Goal: Task Accomplishment & Management: Manage account settings

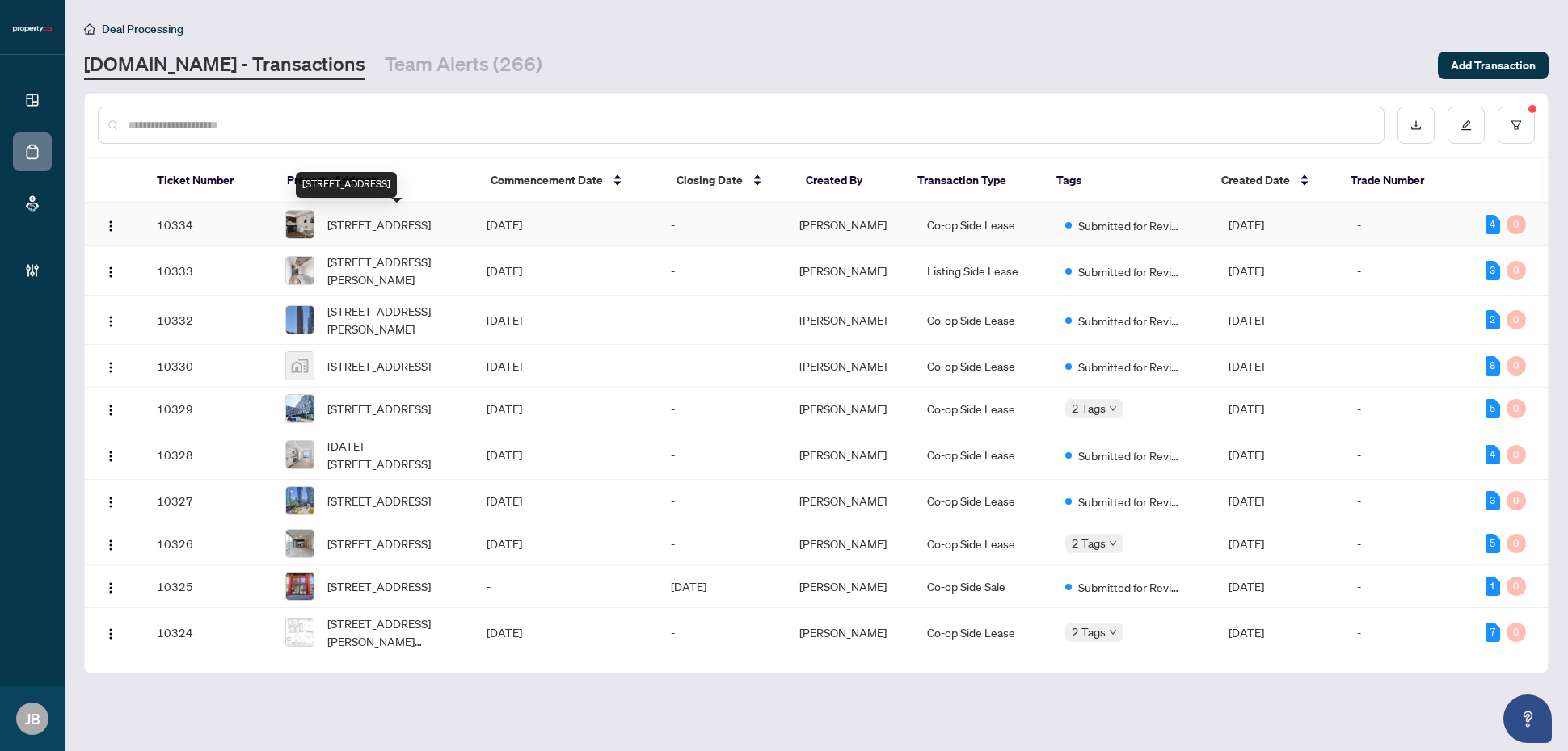
click at [364, 225] on span "201-80 Orchid Place Dr, Toronto, Ontario M1B 0C4, Canada" at bounding box center [379, 224] width 104 height 17
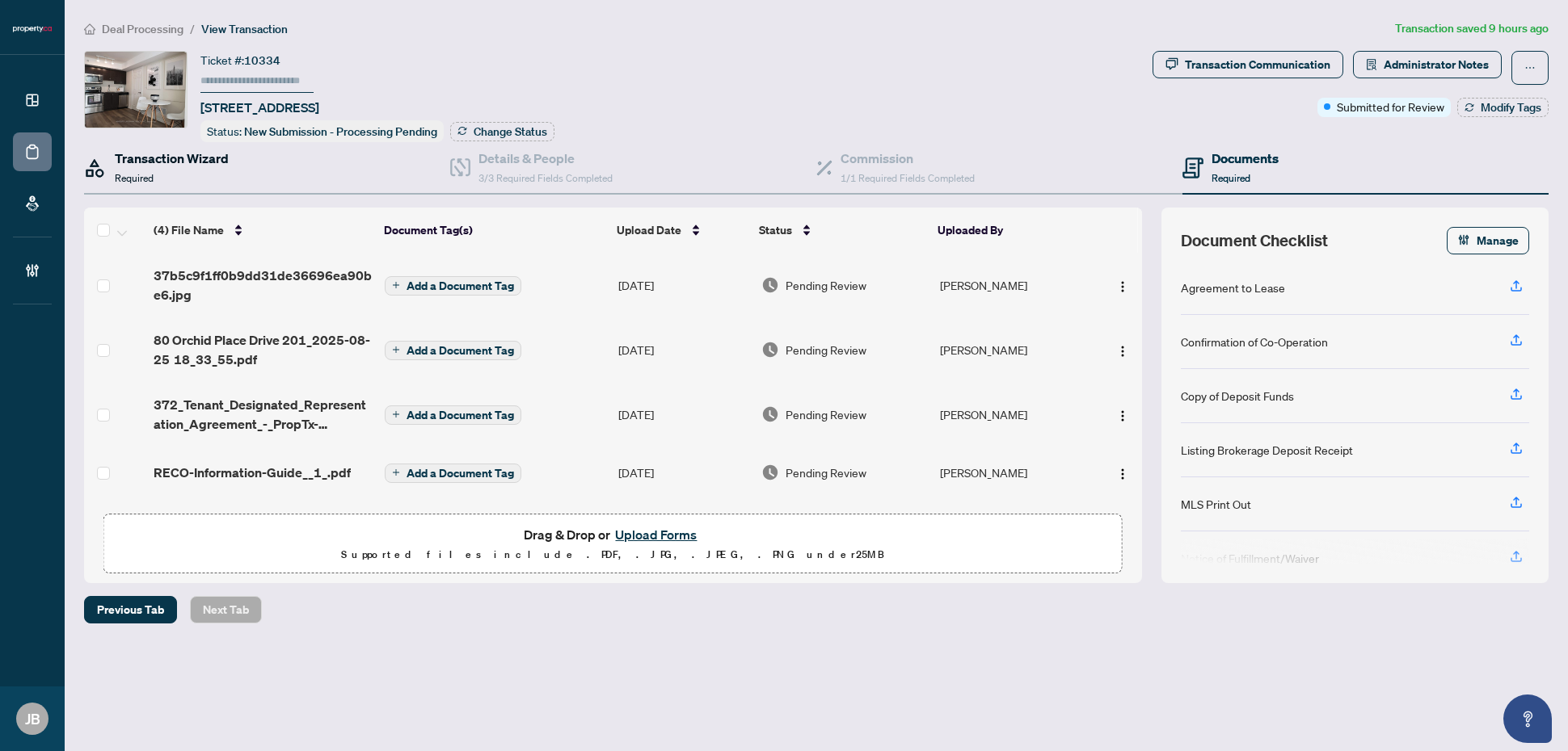
click at [153, 176] on span "Required" at bounding box center [134, 178] width 39 height 12
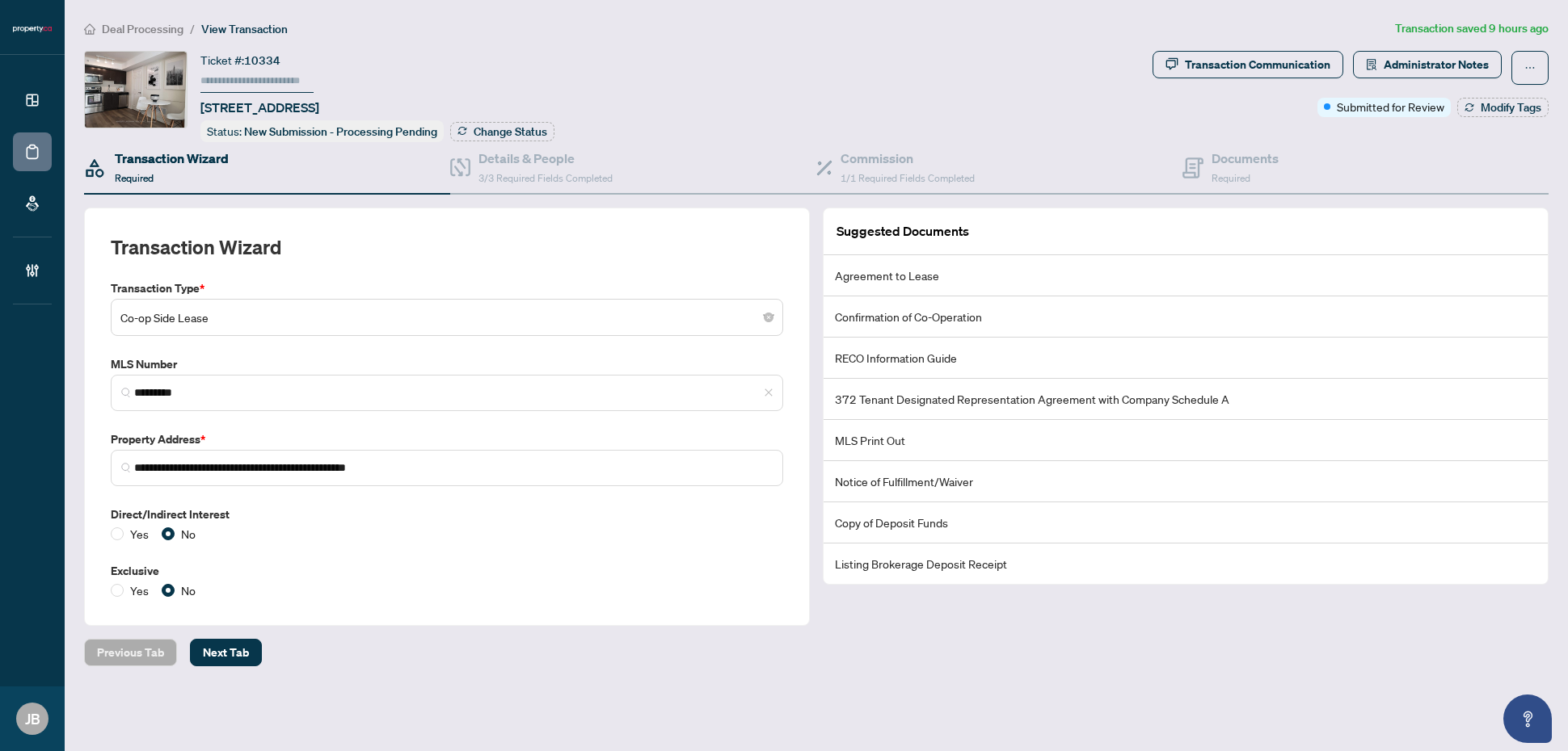
click at [216, 315] on span "Co-op Side Lease" at bounding box center [447, 317] width 653 height 30
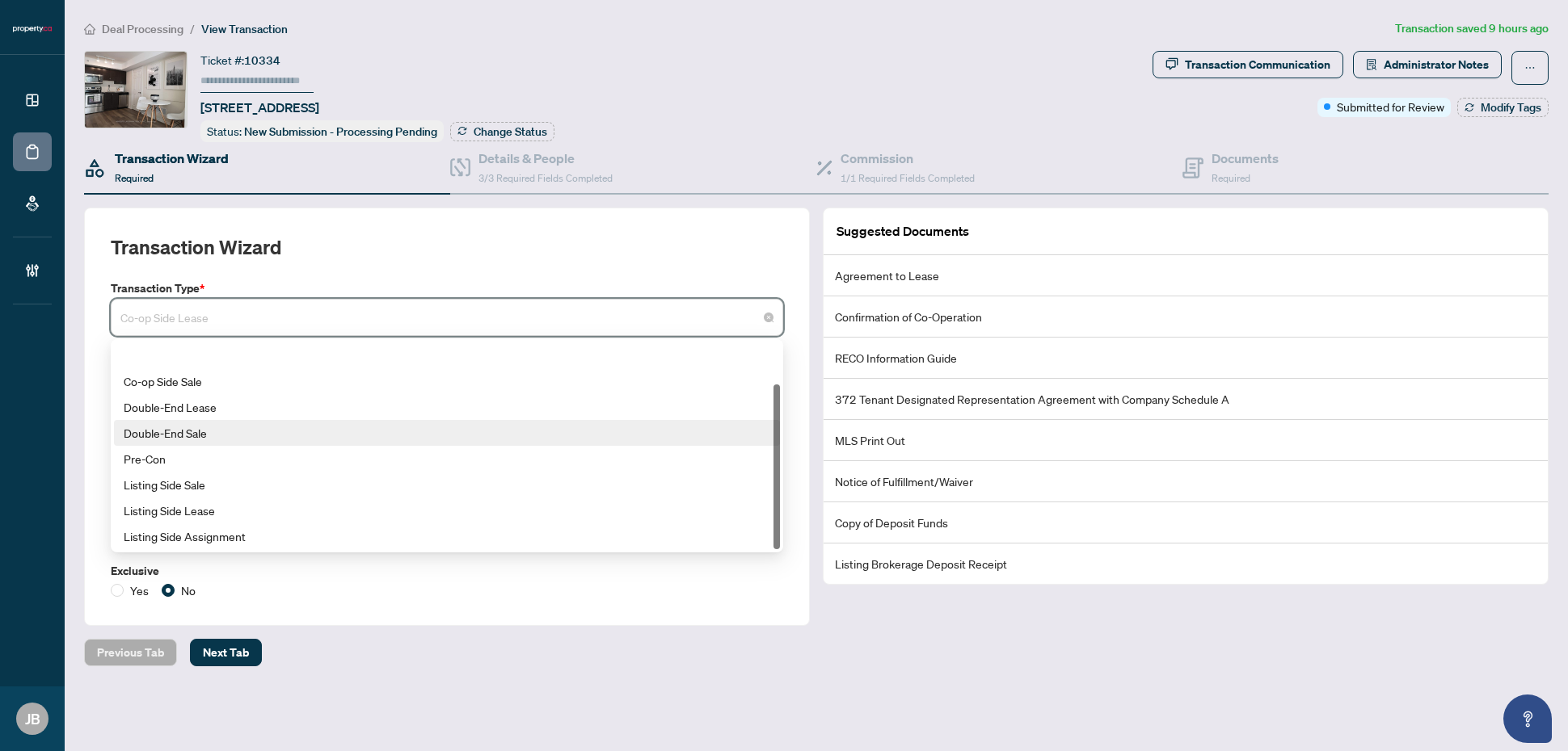
scroll to position [51, 0]
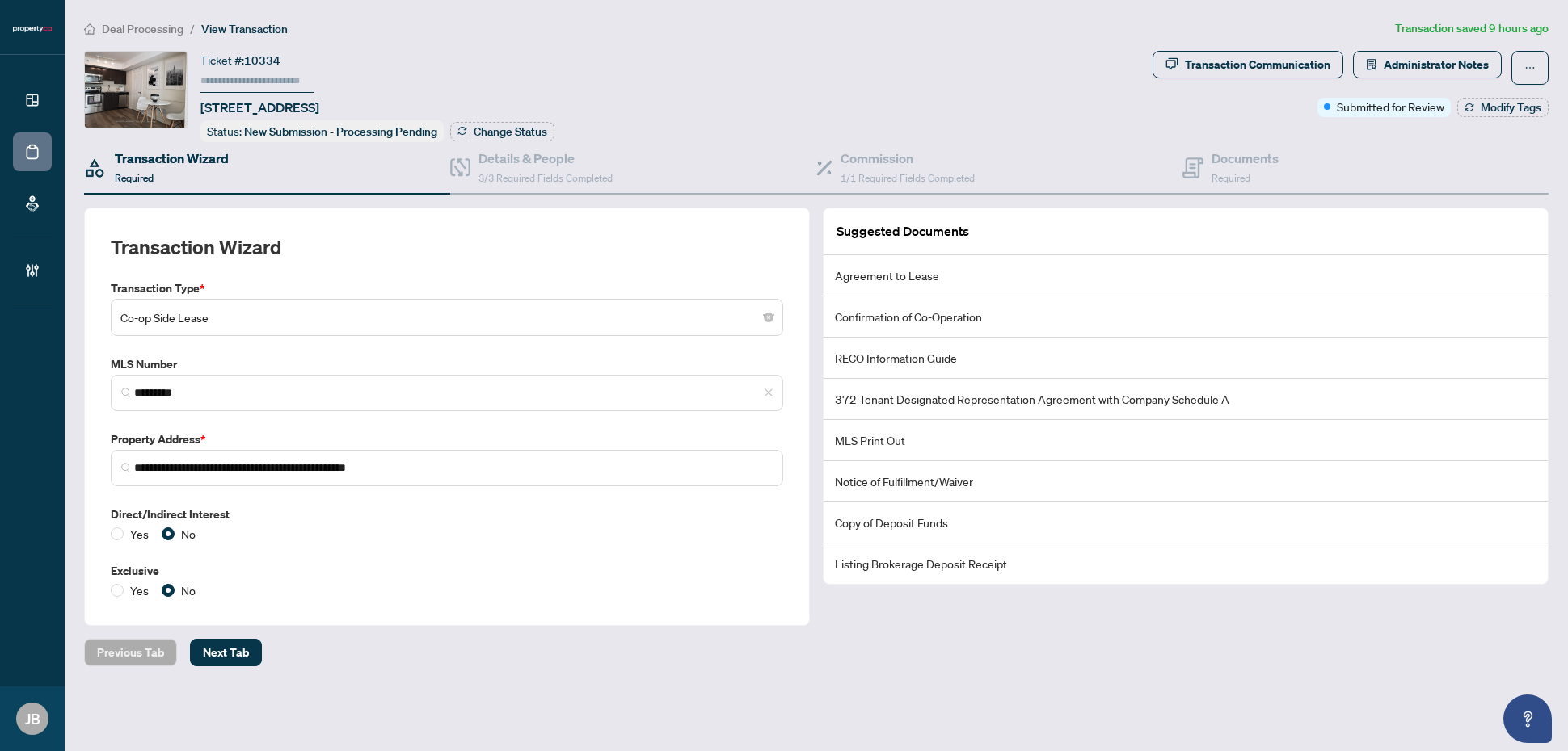
click at [817, 599] on div "Suggested Documents Agreement to Lease Confirmation of Co-Operation RECO Inform…" at bounding box center [1185, 416] width 739 height 418
click at [1306, 65] on div "Transaction Communication" at bounding box center [1258, 64] width 146 height 26
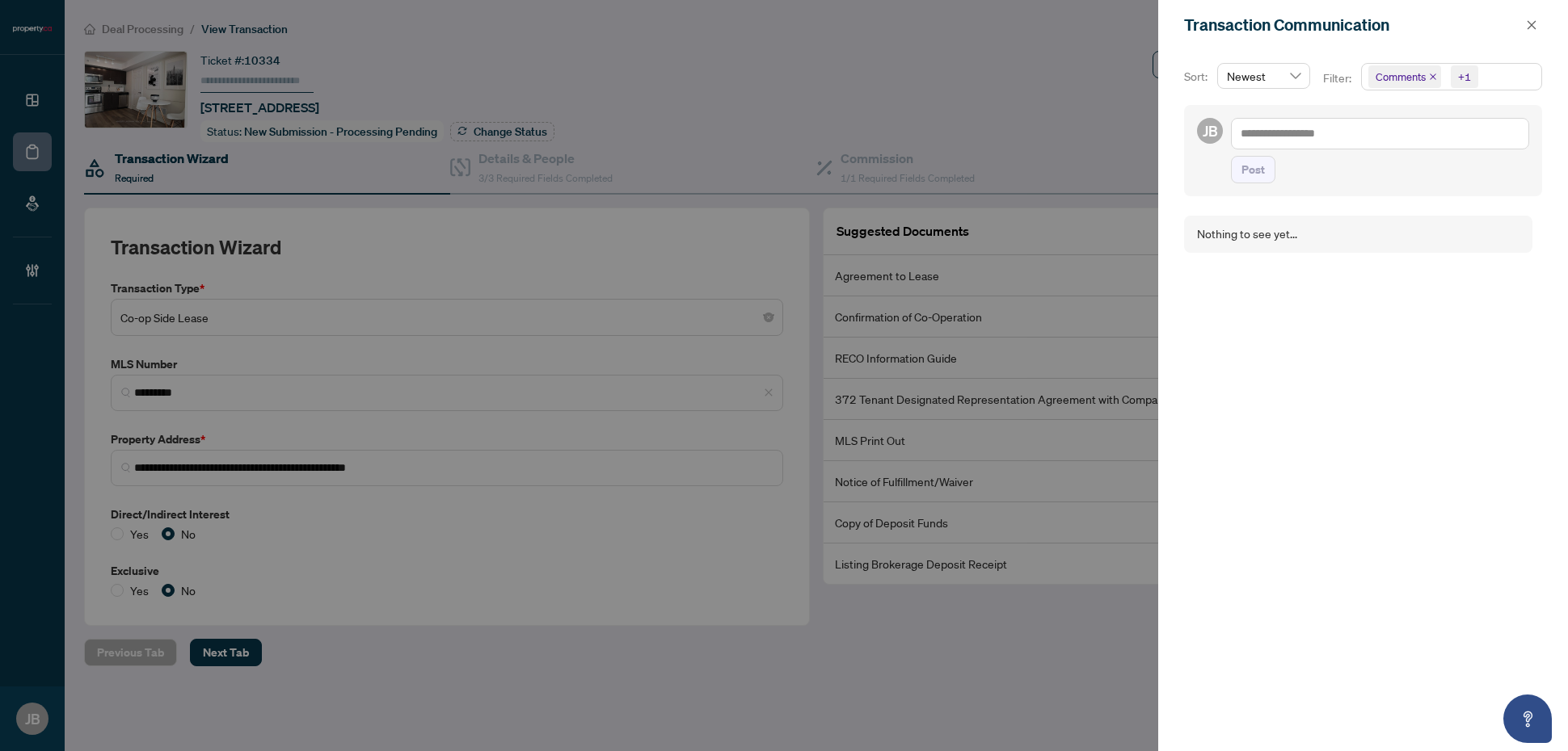
drag, startPoint x: 1527, startPoint y: 22, endPoint x: 1518, endPoint y: 49, distance: 28.5
click at [1528, 22] on icon "close" at bounding box center [1532, 25] width 11 height 11
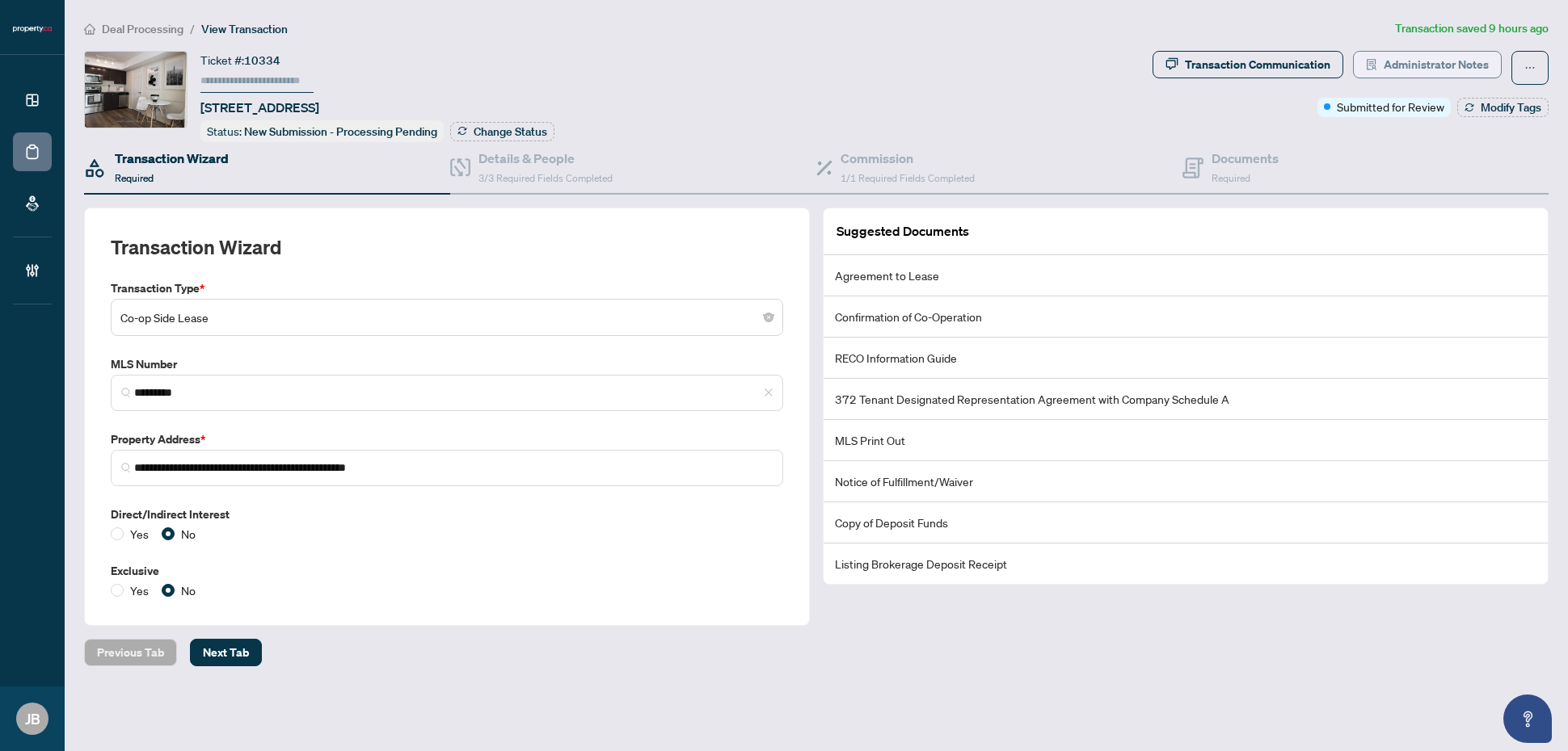
click at [1445, 63] on span "Administrator Notes" at bounding box center [1436, 64] width 106 height 26
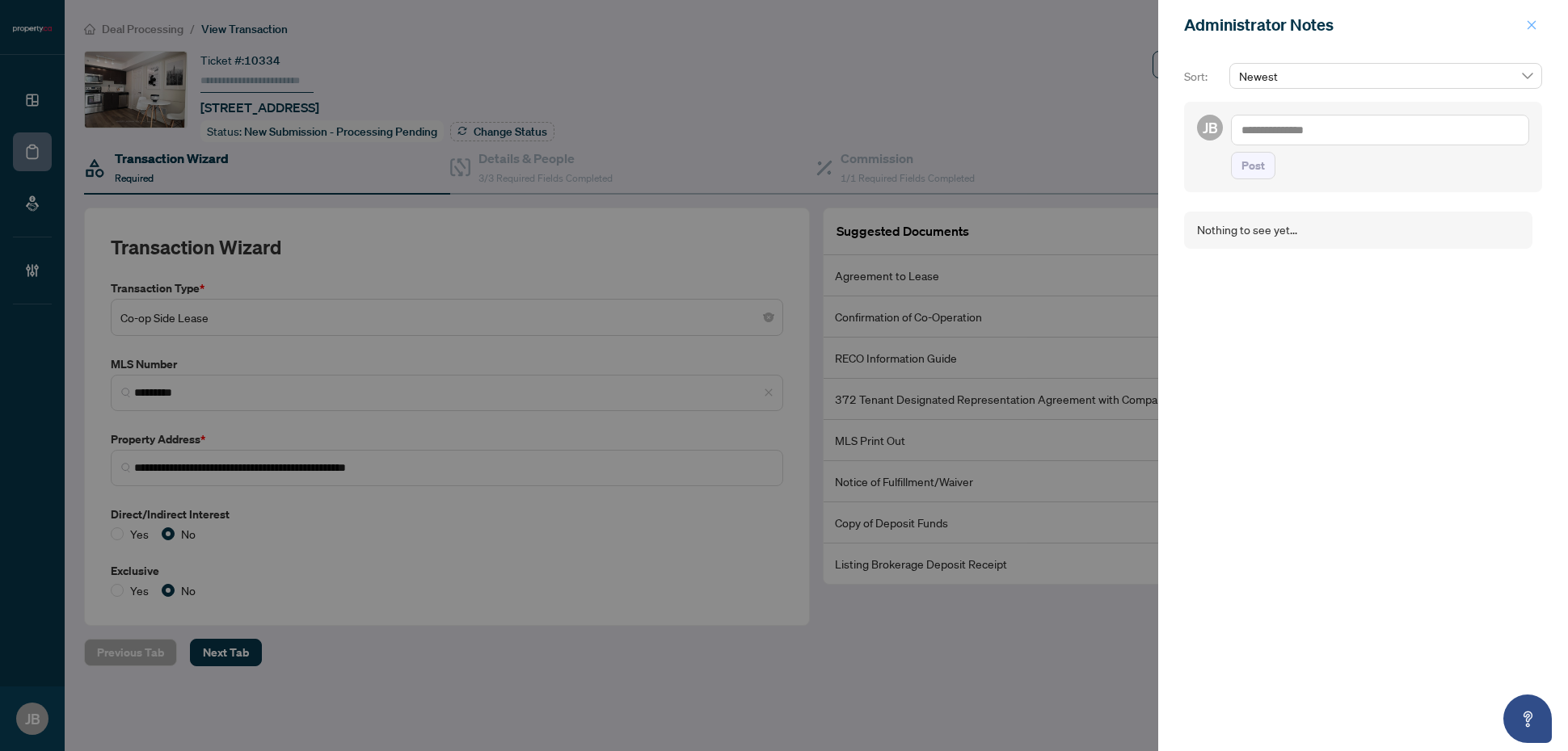
click at [1530, 23] on icon "close" at bounding box center [1532, 25] width 11 height 11
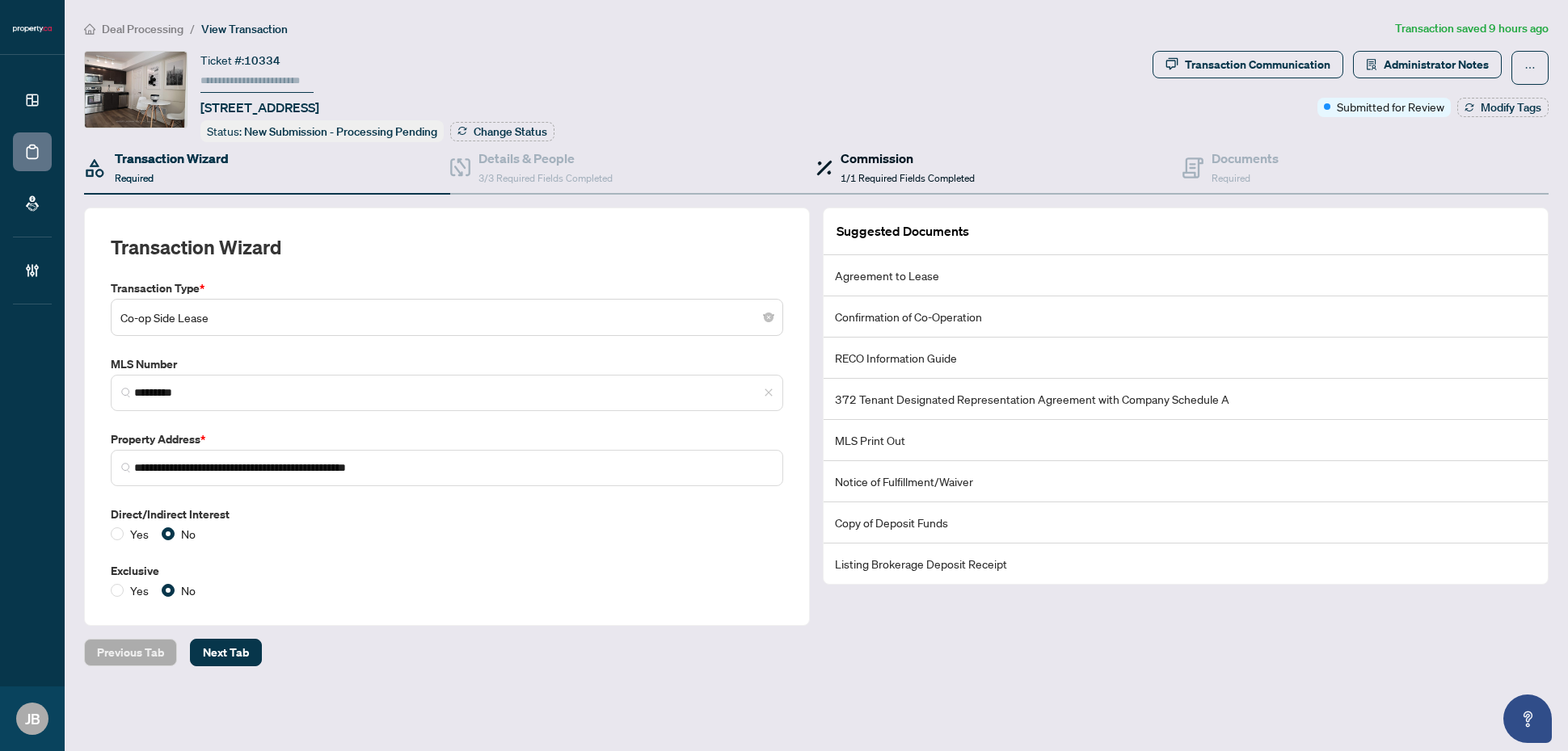
click at [880, 163] on h4 "Commission" at bounding box center [907, 158] width 134 height 19
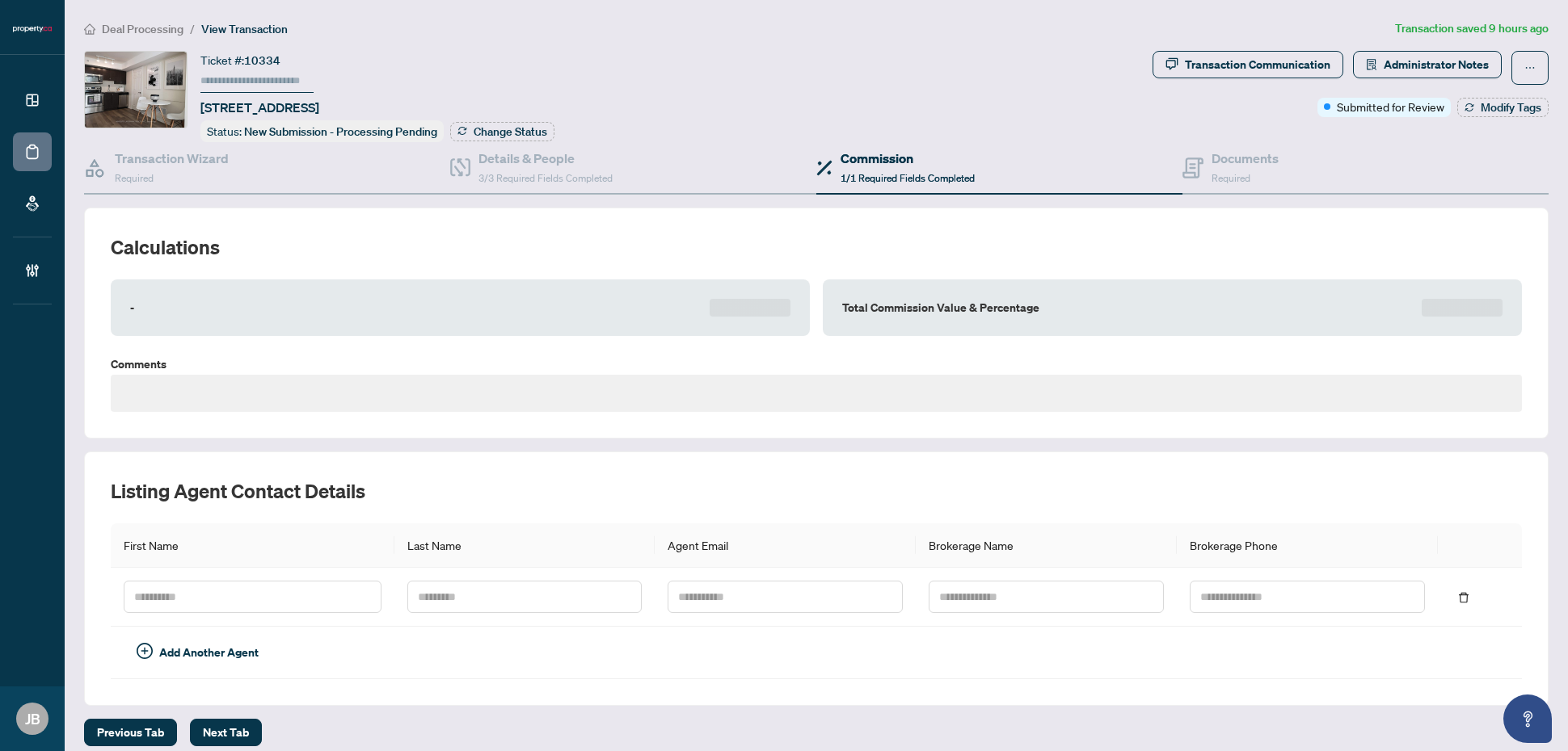
type textarea "**********"
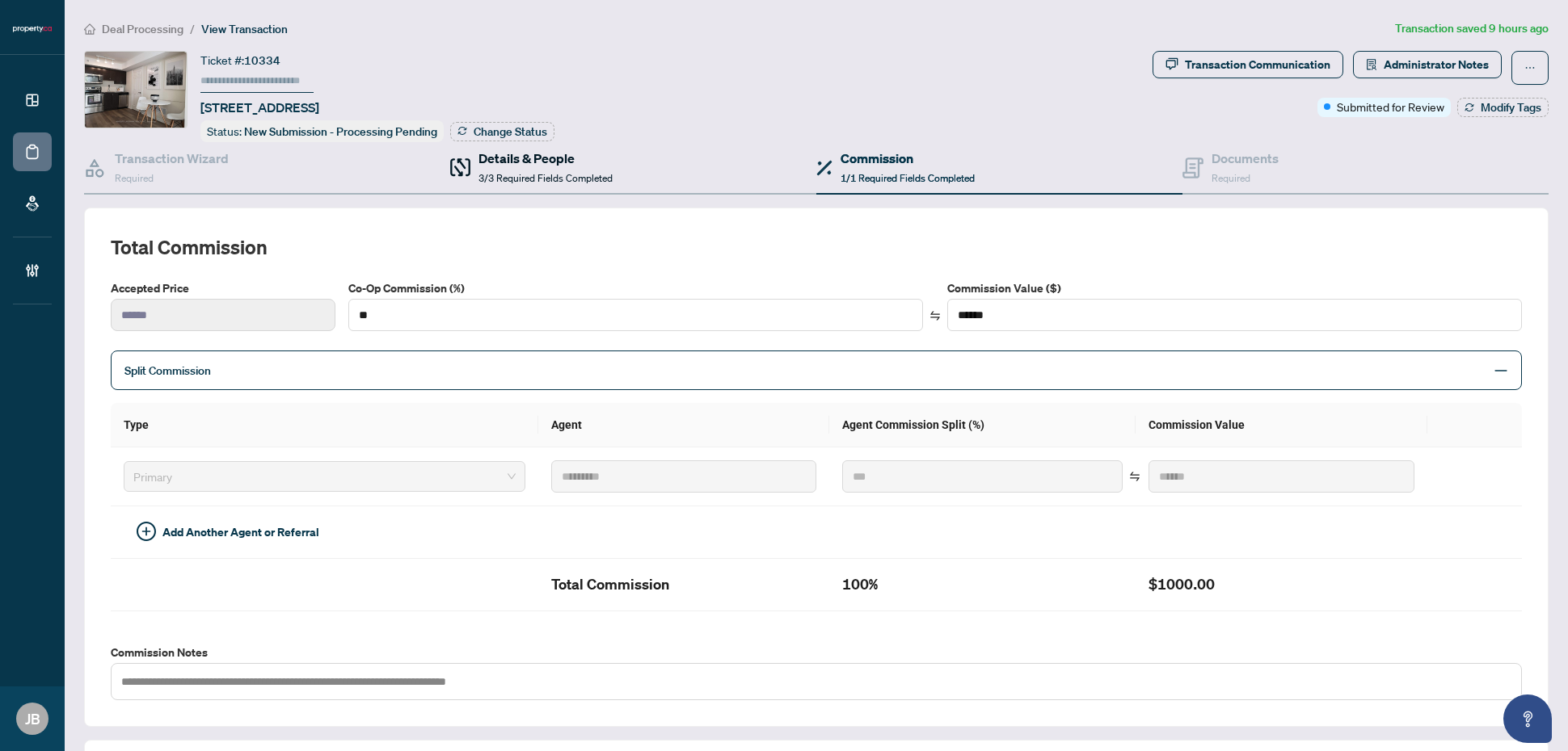
click at [595, 172] on span "3/3 Required Fields Completed" at bounding box center [546, 178] width 134 height 12
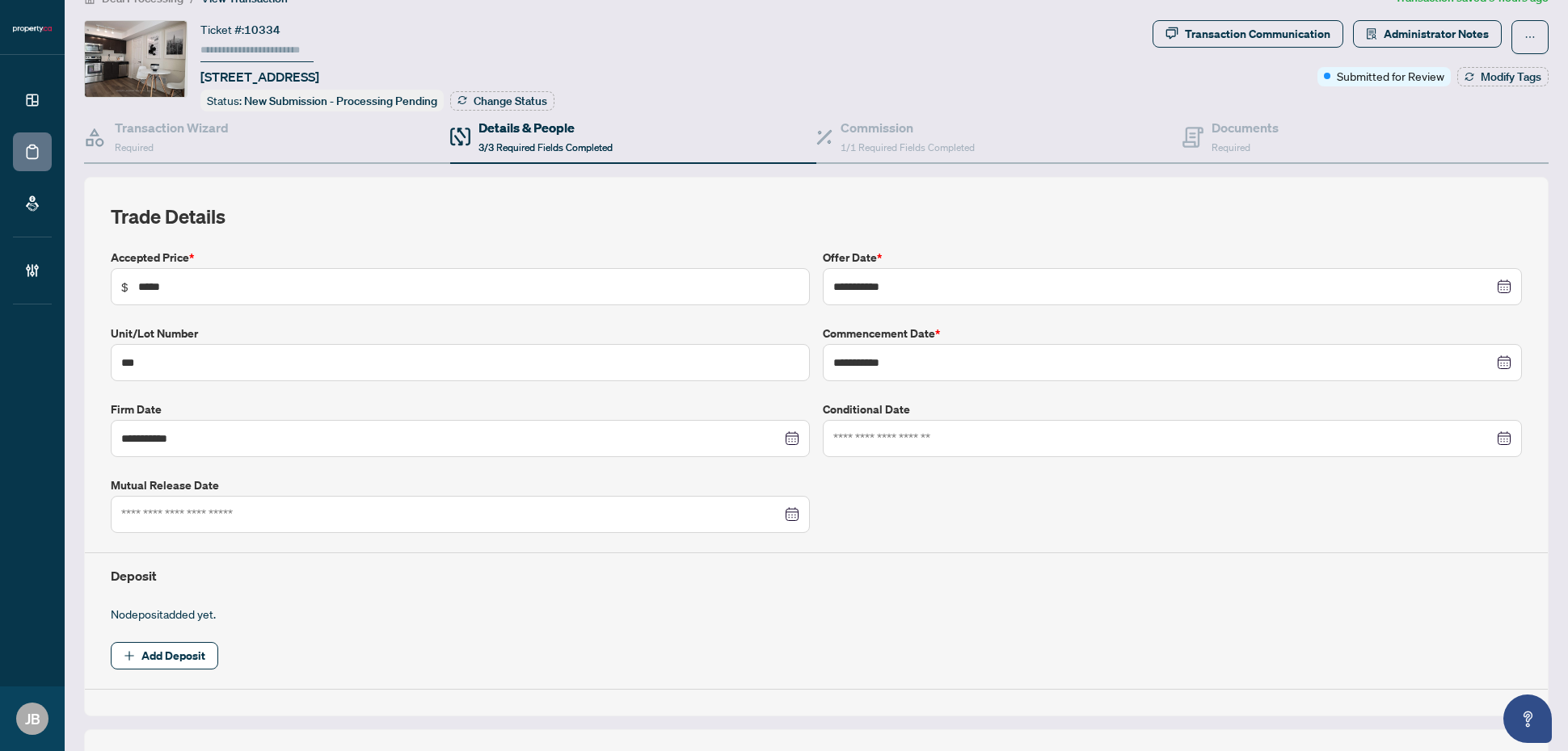
scroll to position [20, 0]
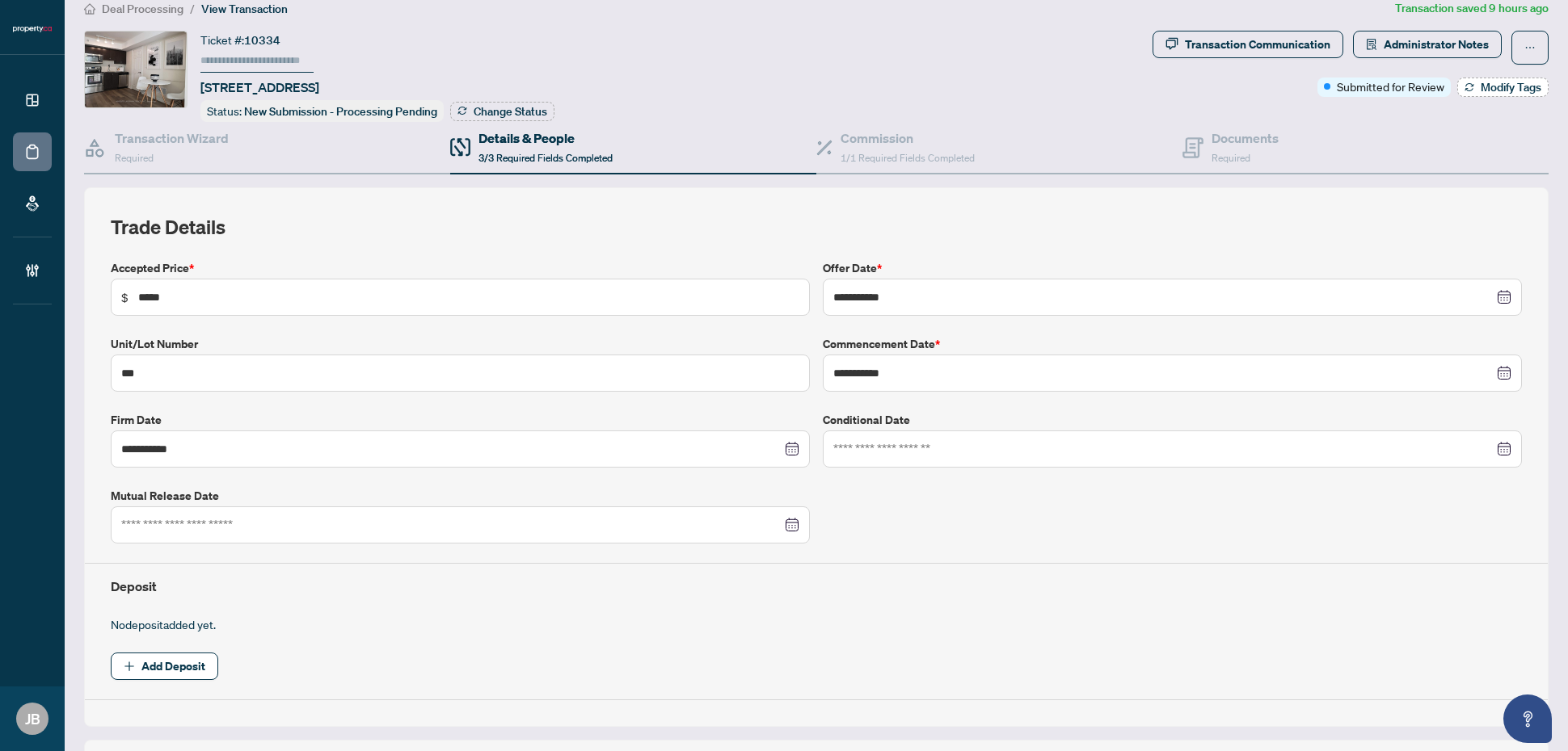
click at [1489, 90] on span "Modify Tags" at bounding box center [1511, 87] width 61 height 11
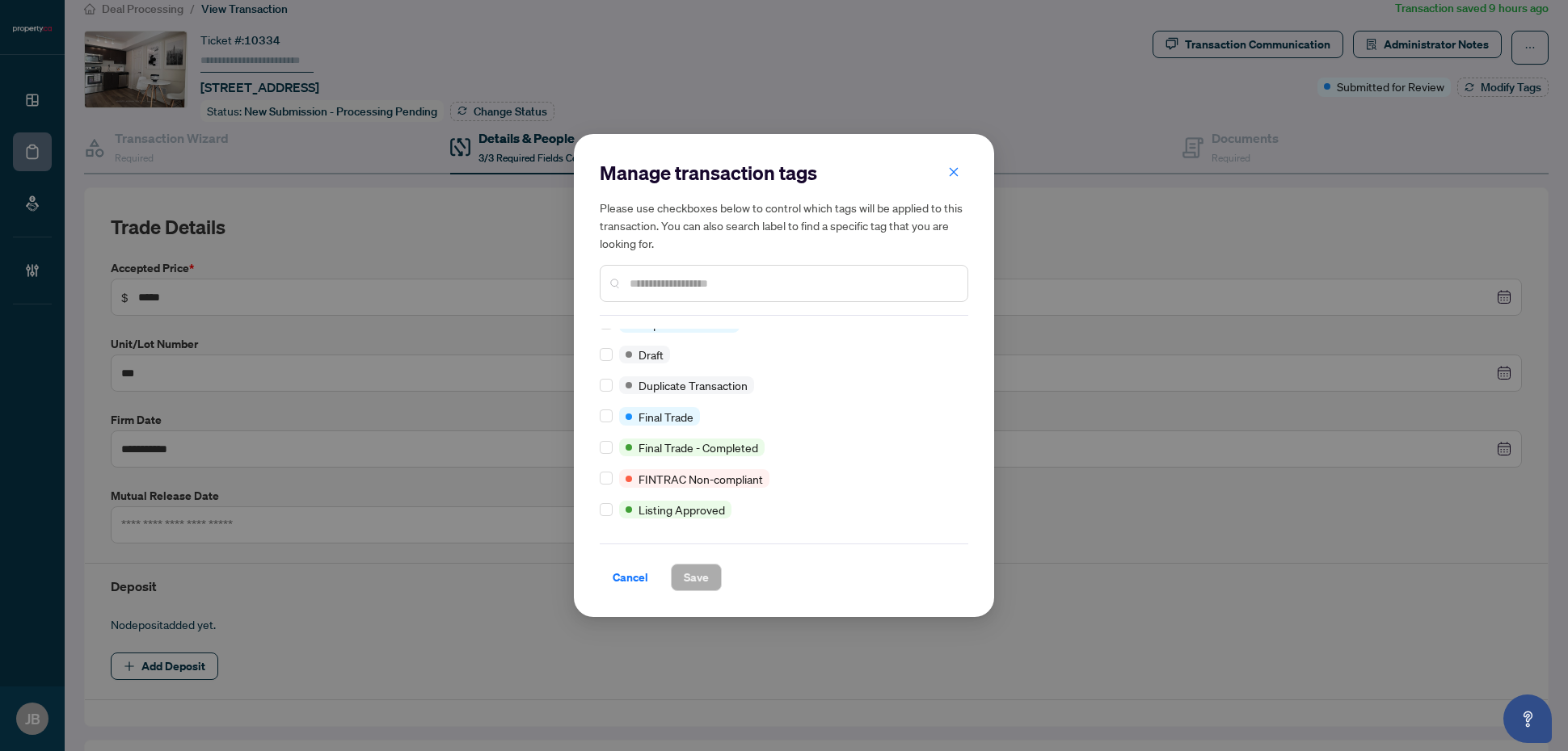
scroll to position [0, 0]
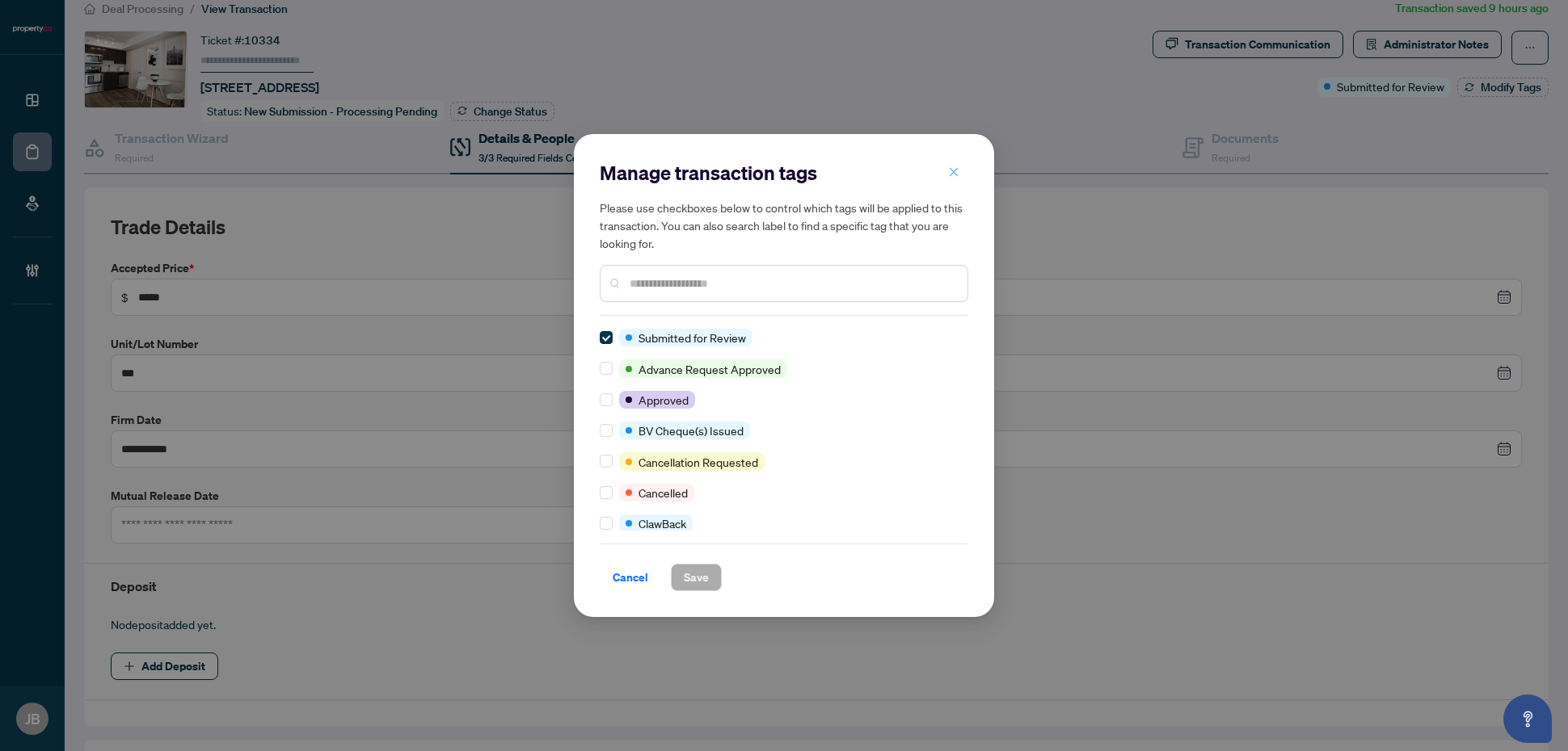
click at [955, 173] on icon "close" at bounding box center [954, 172] width 11 height 11
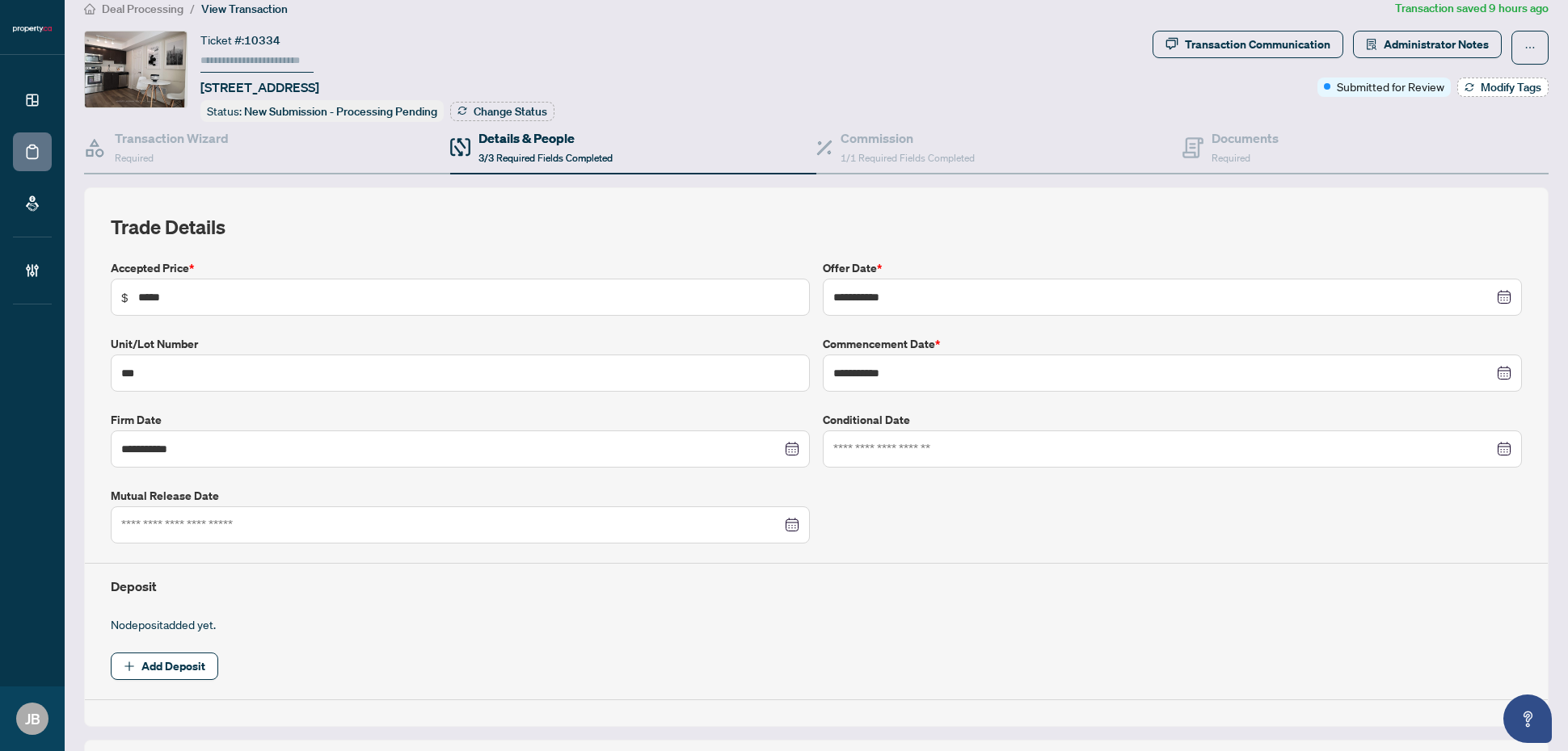
click at [1507, 89] on span "Modify Tags" at bounding box center [1511, 87] width 61 height 11
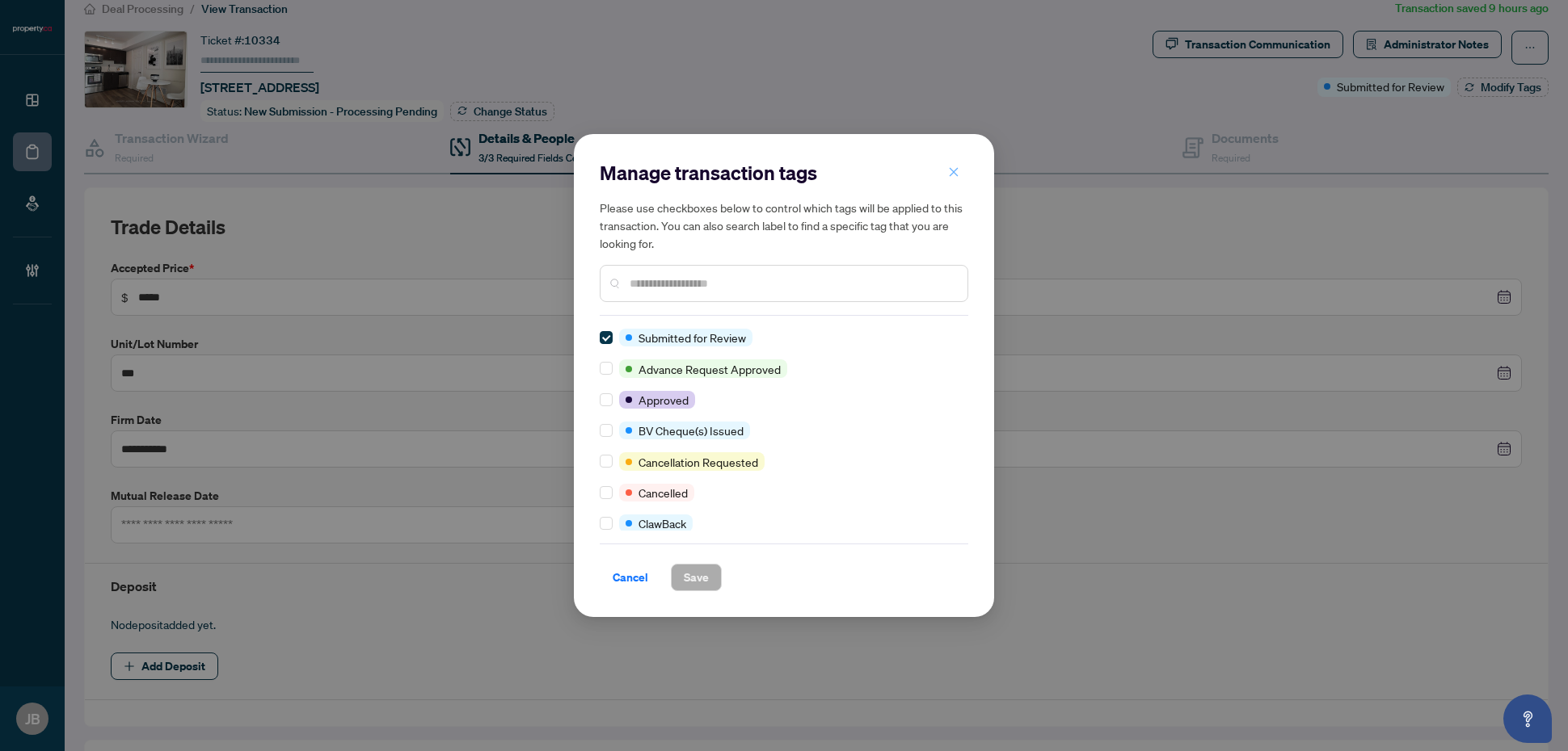
click at [955, 171] on icon "close" at bounding box center [954, 172] width 11 height 11
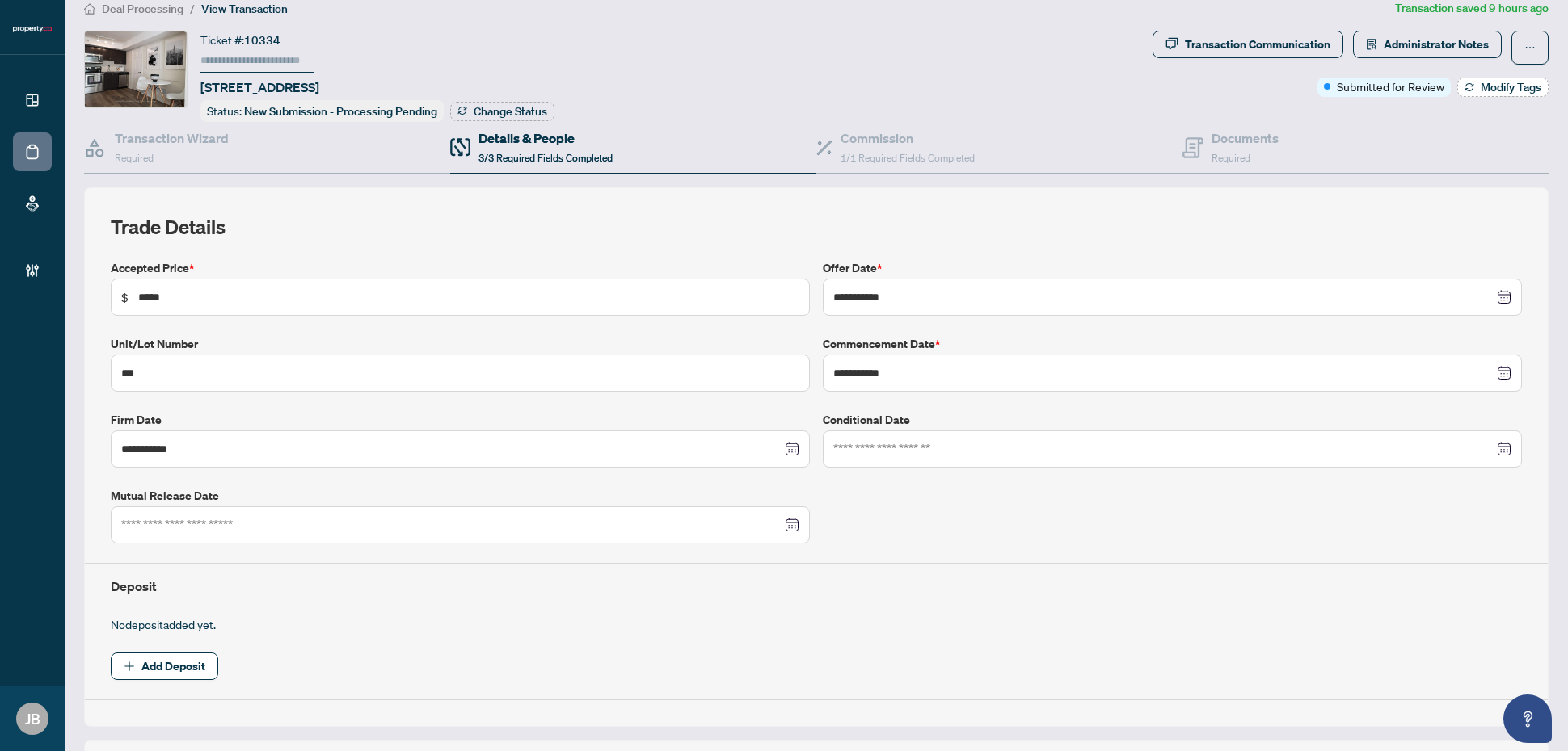
click at [1496, 89] on span "Modify Tags" at bounding box center [1511, 87] width 61 height 11
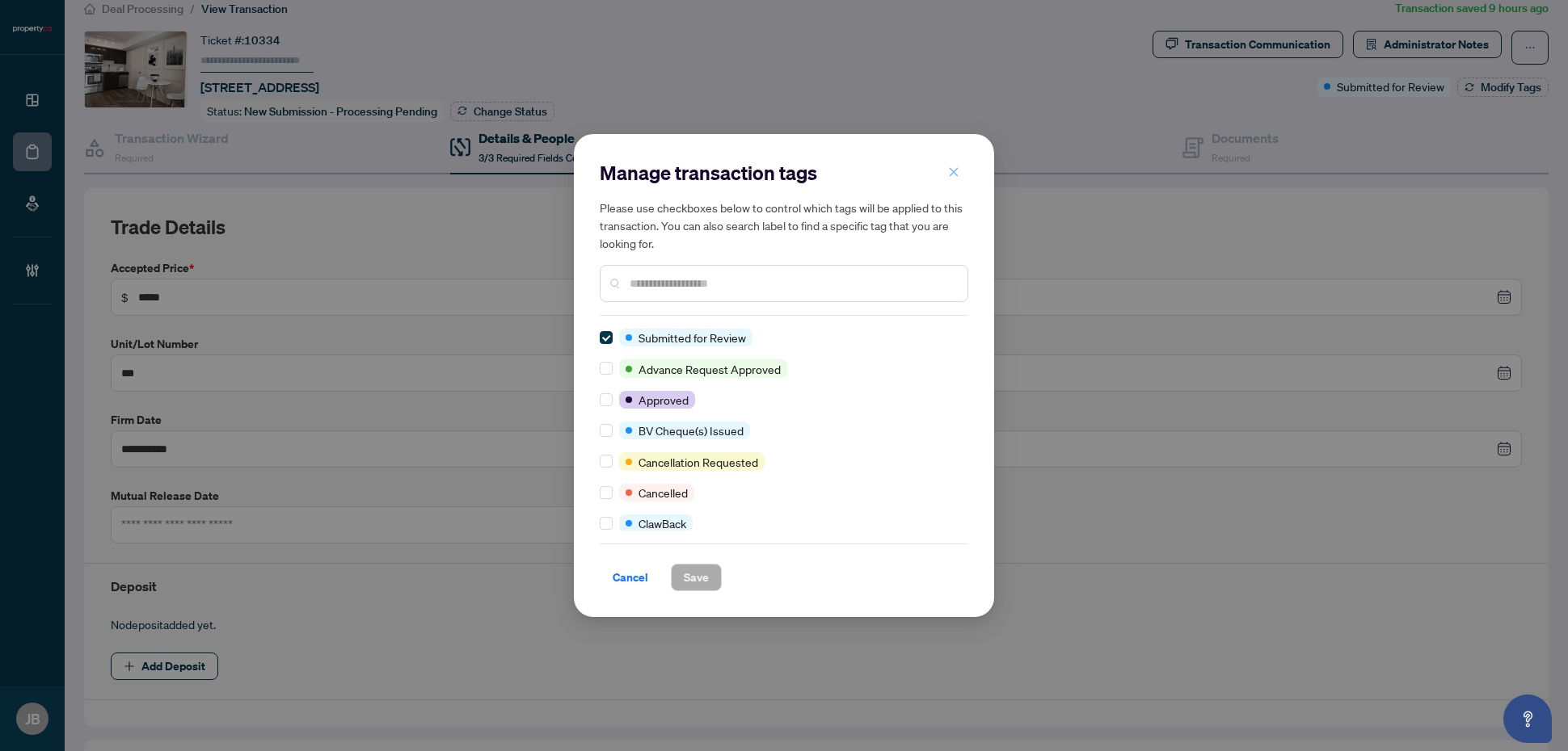
click at [955, 171] on icon "close" at bounding box center [954, 171] width 9 height 9
